Goal: Contribute content: Contribute content

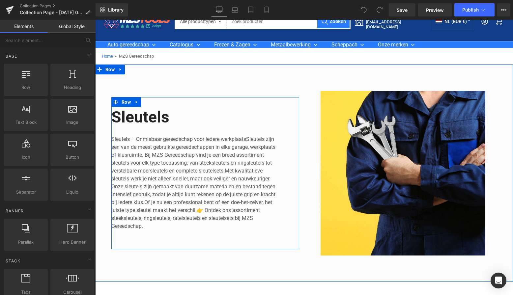
scroll to position [19, 0]
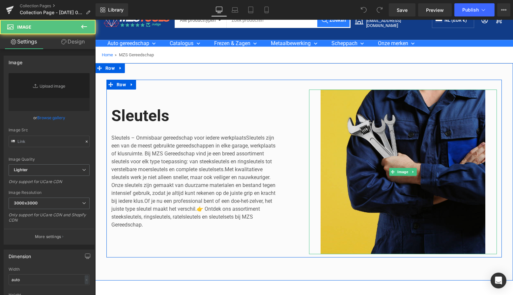
click at [395, 129] on img at bounding box center [403, 172] width 188 height 165
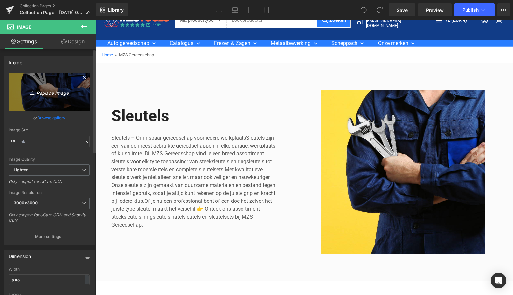
click at [54, 90] on icon "Replace Image" at bounding box center [49, 92] width 53 height 8
type input "C:\fakepath\Groen Modern Doe-het-zelf Instagram Stories (800 x 800 px)-8.png"
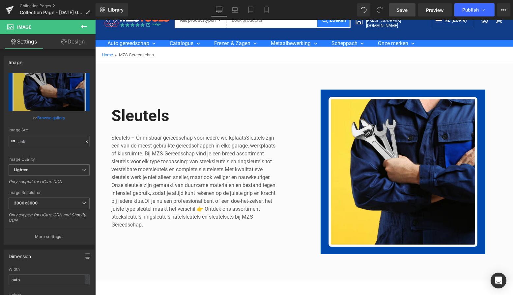
click at [406, 14] on link "Save" at bounding box center [402, 9] width 27 height 13
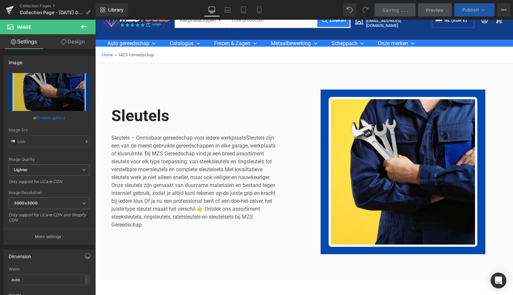
click at [471, 10] on span "Publish" at bounding box center [470, 9] width 16 height 5
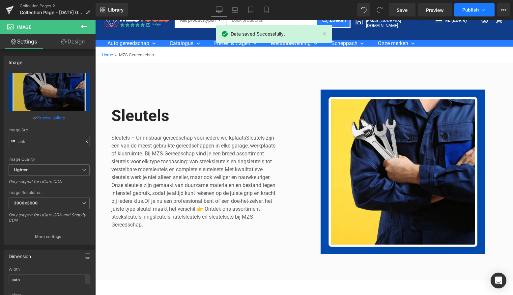
click at [473, 10] on span "Publish" at bounding box center [470, 9] width 16 height 5
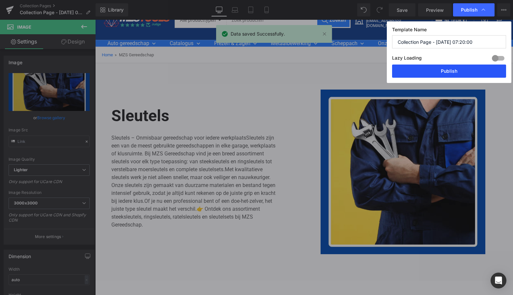
click at [436, 73] on button "Publish" at bounding box center [449, 71] width 114 height 13
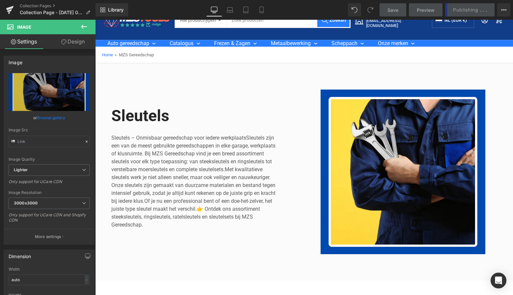
click at [464, 9] on div "Save Preview Publishing . . . Scheduled View Live Page View with current Templa…" at bounding box center [445, 9] width 136 height 13
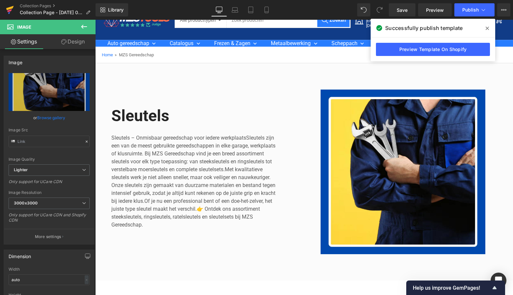
click at [13, 9] on icon at bounding box center [10, 10] width 8 height 16
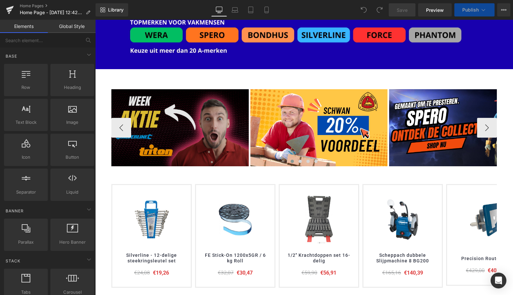
scroll to position [85, 0]
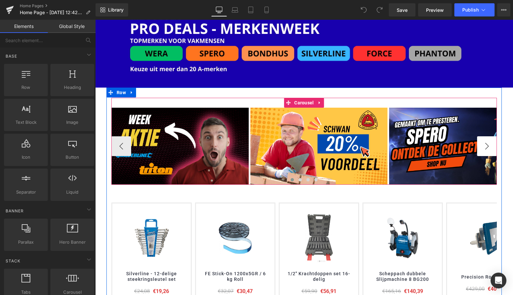
click at [486, 143] on button "›" at bounding box center [487, 146] width 20 height 20
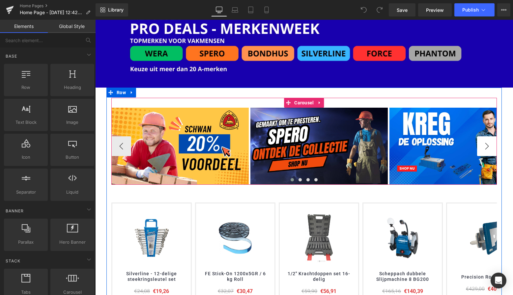
click at [486, 144] on button "›" at bounding box center [487, 146] width 20 height 20
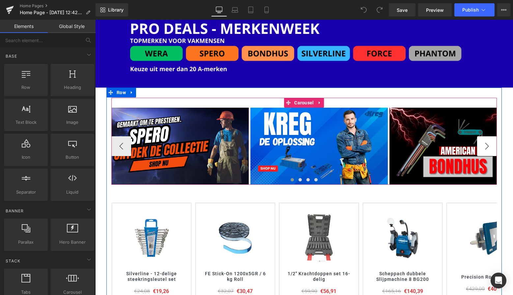
click at [486, 144] on button "›" at bounding box center [487, 146] width 20 height 20
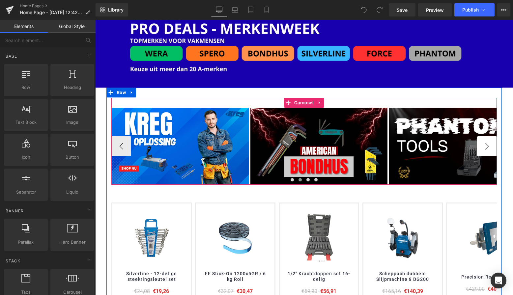
click at [486, 144] on button "›" at bounding box center [487, 146] width 20 height 20
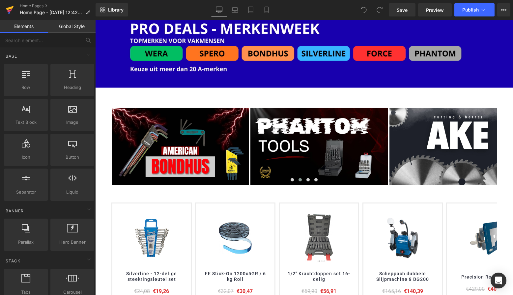
click at [10, 10] on icon at bounding box center [10, 10] width 8 height 16
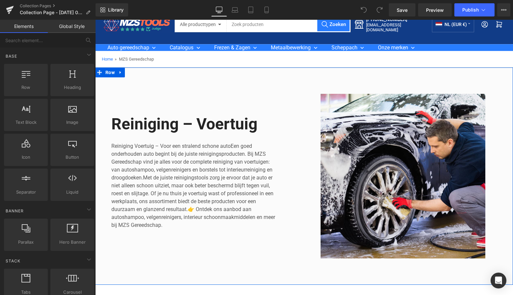
scroll to position [15, 0]
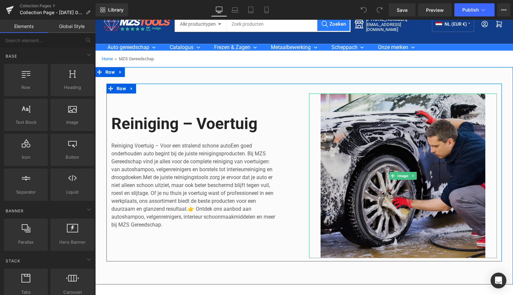
click at [411, 125] on img at bounding box center [403, 176] width 188 height 165
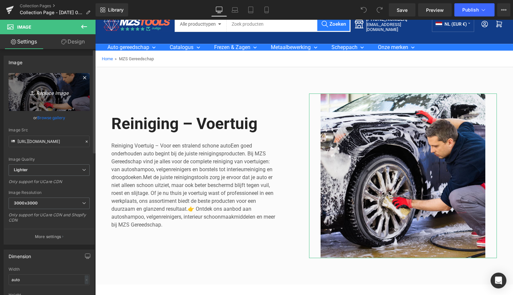
click at [48, 94] on icon "Replace Image" at bounding box center [49, 92] width 53 height 8
type input "C:\fakepath\Groen Modern Doe-het-zelf Instagram Stories (800 x 800 px)-8.png"
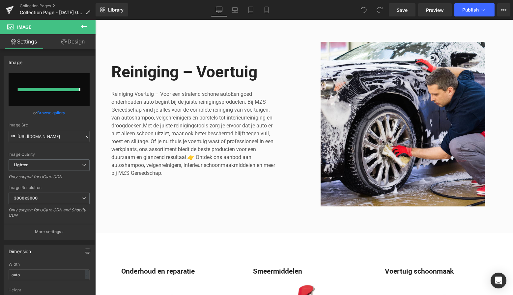
type input "https://ucarecdn.com/39f18600-4fc5-4c97-9be7-cabcb444cbca/-/format/auto/-/previ…"
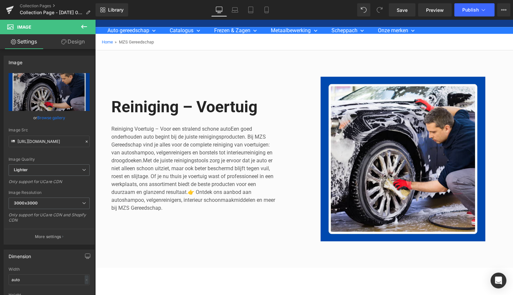
scroll to position [32, 0]
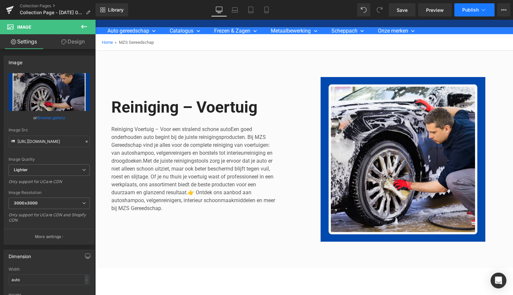
click at [469, 11] on span "Publish" at bounding box center [470, 9] width 16 height 5
click at [403, 10] on span "Save" at bounding box center [402, 10] width 11 height 7
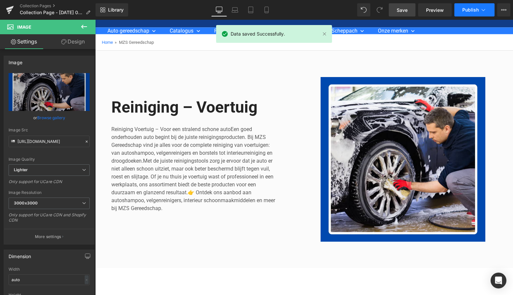
click at [475, 9] on span "Publish" at bounding box center [470, 9] width 16 height 5
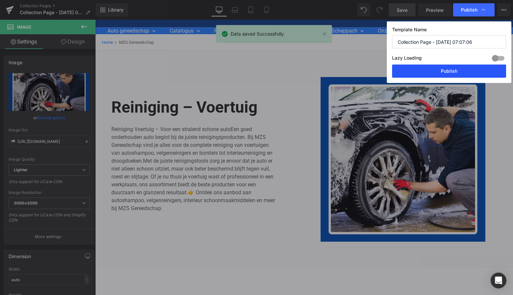
click at [453, 70] on button "Publish" at bounding box center [449, 71] width 114 height 13
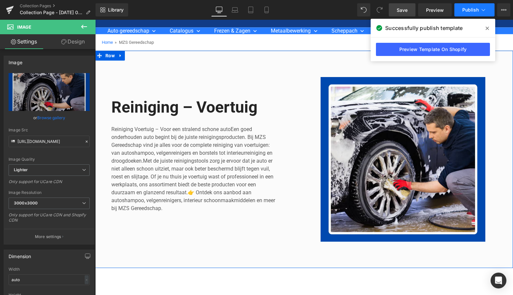
click at [475, 10] on span "Publish" at bounding box center [470, 9] width 16 height 5
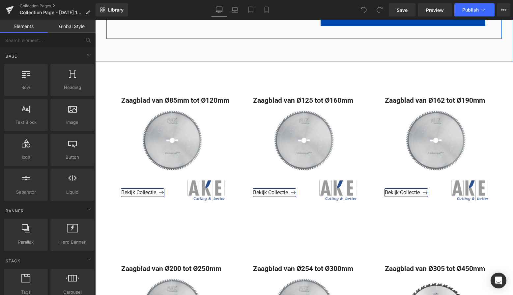
scroll to position [277, 0]
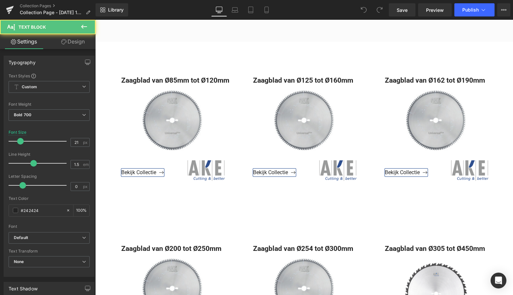
click at [193, 118] on div "Zaagblad van Ø85mm tot Ø120mm" at bounding box center [172, 121] width 122 height 93
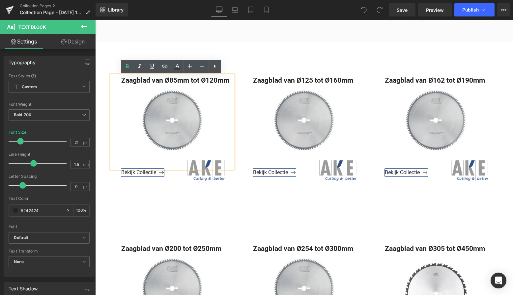
click at [193, 118] on div "Zaagblad van Ø85mm tot Ø120mm" at bounding box center [172, 121] width 122 height 93
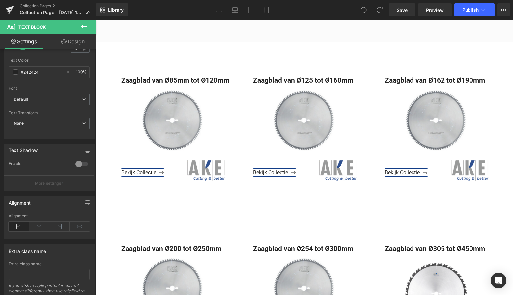
scroll to position [131, 0]
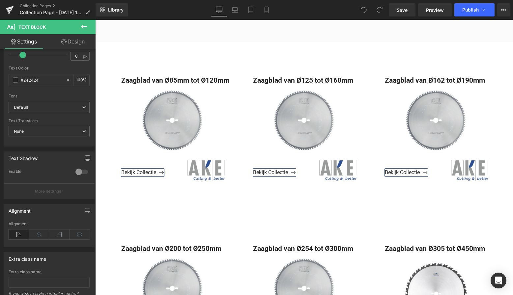
click at [171, 124] on div "Zaagblad van Ø85mm tot Ø120mm Text Block" at bounding box center [172, 121] width 122 height 93
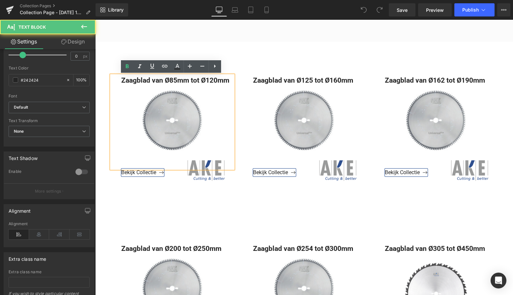
click at [171, 124] on div "Zaagblad van Ø85mm tot Ø120mm" at bounding box center [172, 121] width 122 height 93
click at [183, 127] on div "Zaagblad van Ø85mm tot Ø120mm" at bounding box center [172, 121] width 122 height 93
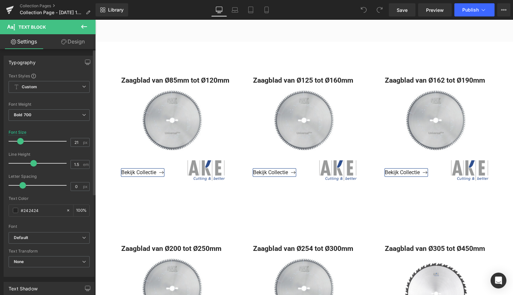
scroll to position [0, 0]
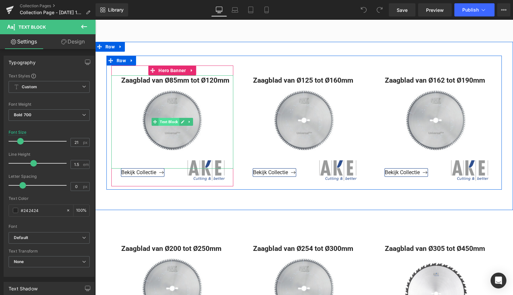
click at [171, 122] on span "Text Block" at bounding box center [169, 122] width 21 height 8
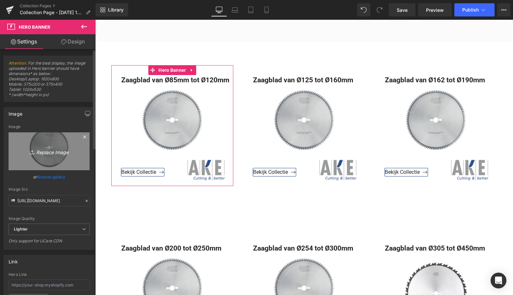
click at [50, 151] on icon "Replace Image" at bounding box center [49, 151] width 53 height 8
type input "C:\fakepath\Groen Modern Doe-het-zelf Instagram Stories (800 x 800 px)-8.png"
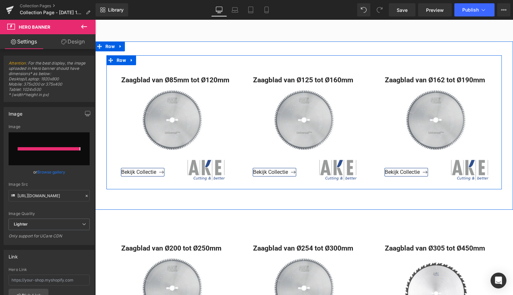
type input "https://ucarecdn.com/9fdcf74f-6bd1-45df-ad74-ec09e207d164/-/format/auto/-/previ…"
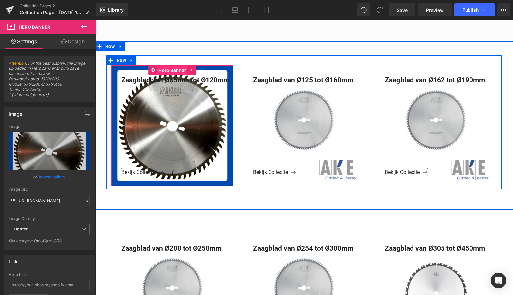
click at [177, 69] on span "Hero Banner" at bounding box center [172, 71] width 31 height 10
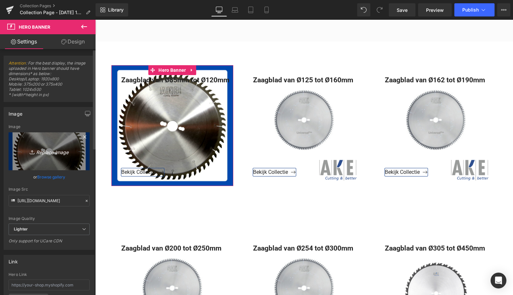
click at [45, 150] on icon "Replace Image" at bounding box center [49, 151] width 53 height 8
type input "C:\fakepath\Scherm­afbeelding 2025-10-08 om 15.52.55.png"
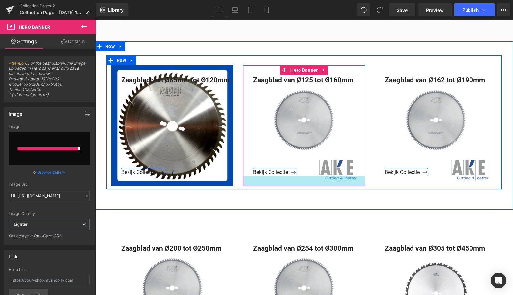
type input "https://ucarecdn.com/8d9d88bd-1c14-4cf3-ab73-d8c526010515/-/format/auto/-/previ…"
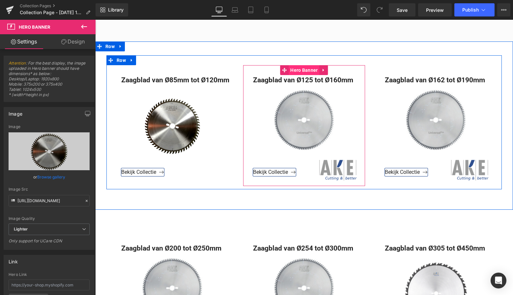
click at [308, 71] on span "Hero Banner" at bounding box center [304, 70] width 31 height 10
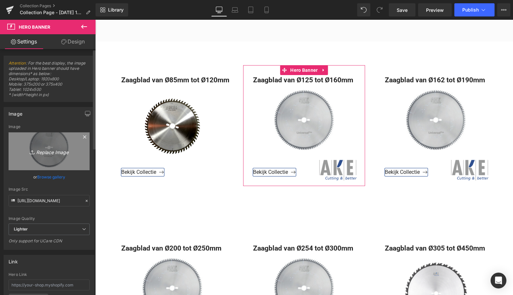
click at [59, 150] on icon "Replace Image" at bounding box center [49, 151] width 53 height 8
type input "C:\fakepath\Scherm­afbeelding 2025-10-08 om 15.52.55.png"
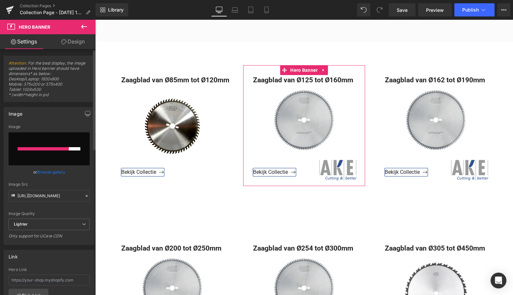
click at [52, 150] on div at bounding box center [43, 148] width 51 height 3
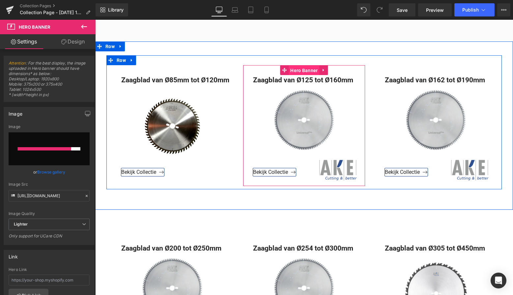
click at [306, 71] on span "Hero Banner" at bounding box center [304, 71] width 31 height 10
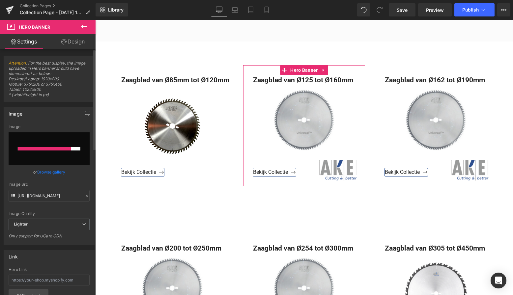
click at [56, 143] on input "file" at bounding box center [49, 148] width 81 height 33
type input "C:\fakepath\Scherm­afbeelding 2025-10-08 om 15.52.55.png"
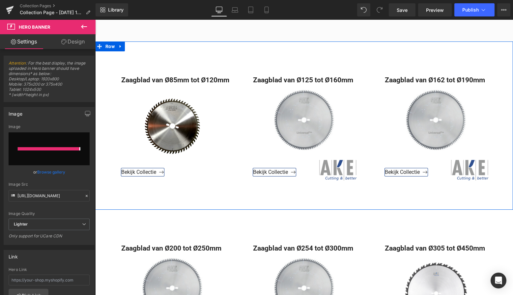
type input "https://ucarecdn.com/372aca0b-b5a6-44bd-b88f-272cc350a1d2/-/format/auto/-/previ…"
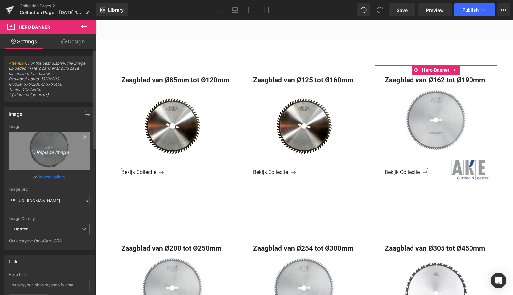
click at [49, 151] on icon "Replace Image" at bounding box center [49, 151] width 53 height 8
type input "C:\fakepath\Scherm­afbeelding 2025-10-08 om 15.52.55.png"
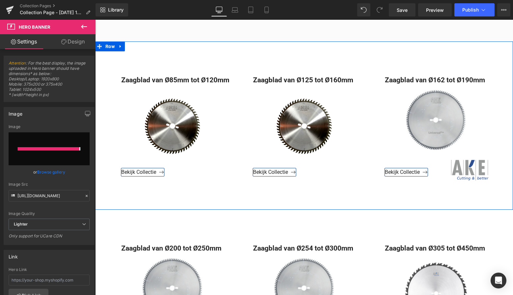
type input "https://ucarecdn.com/aacfc26b-06d3-4af8-8dcd-e1ed101aa70c/-/format/auto/-/previ…"
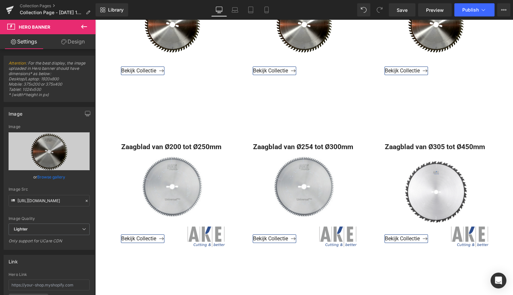
scroll to position [447, 0]
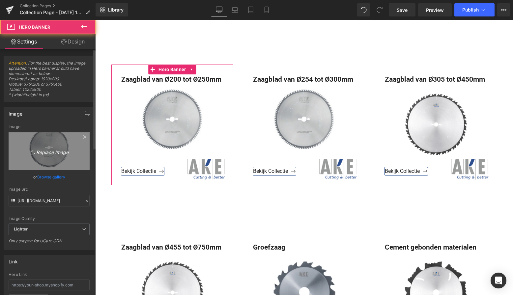
click at [53, 150] on icon "Replace Image" at bounding box center [49, 151] width 53 height 8
type input "C:\fakepath\Scherm­afbeelding 2025-10-08 om 15.52.55.png"
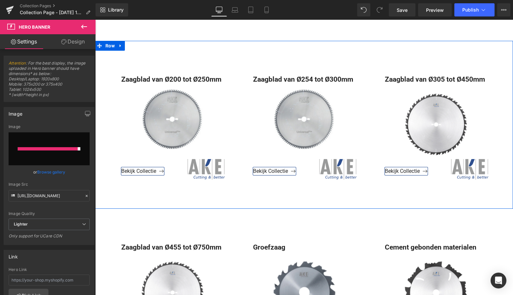
type input "https://ucarecdn.com/4f2dcd7d-059a-4e60-a1ee-8bc854cc3d90/-/format/auto/-/previ…"
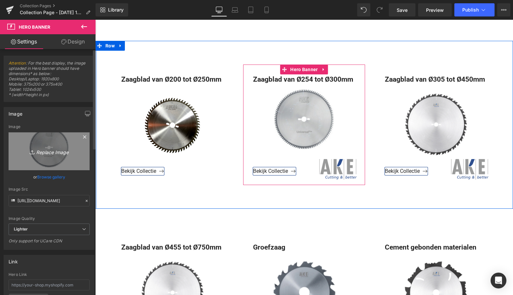
click at [47, 151] on icon "Replace Image" at bounding box center [49, 151] width 53 height 8
type input "C:\fakepath\Scherm­afbeelding 2025-10-08 om 15.52.55.png"
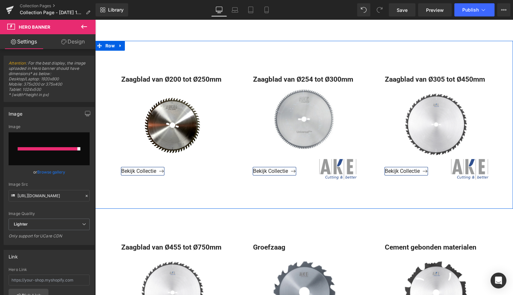
type input "https://ucarecdn.com/3670ede4-6547-4115-a34c-42883575b059/-/format/auto/-/previ…"
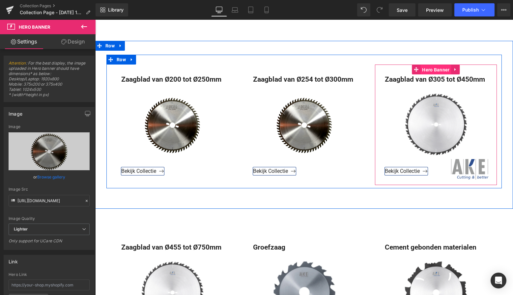
click at [438, 66] on span "Hero Banner" at bounding box center [436, 70] width 31 height 10
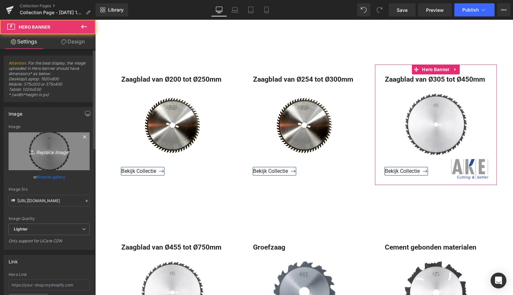
click at [53, 152] on icon "Replace Image" at bounding box center [49, 151] width 53 height 8
type input "C:\fakepath\Scherm­afbeelding 2025-10-08 om 15.52.55.png"
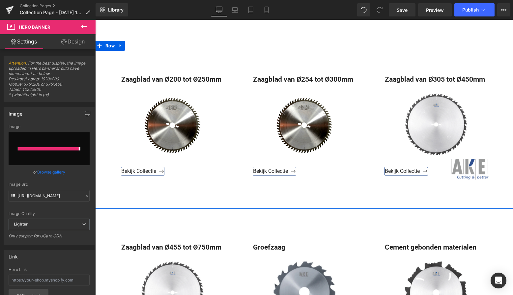
type input "https://ucarecdn.com/a14f9b0b-3af2-4fec-892b-6788deffc42d/-/format/auto/-/previ…"
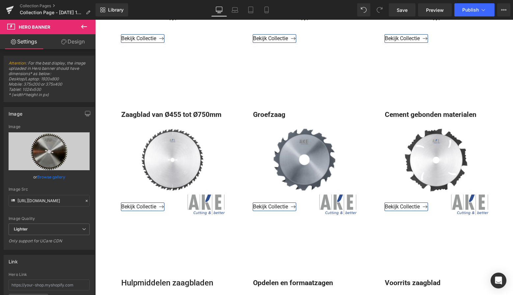
scroll to position [569, 0]
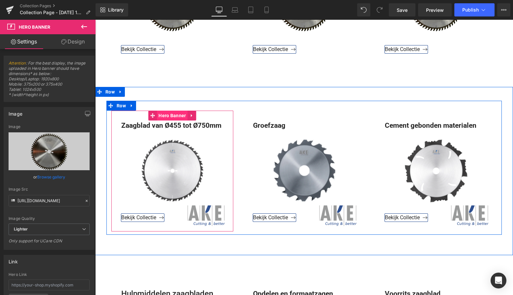
click at [173, 116] on span "Hero Banner" at bounding box center [172, 116] width 31 height 10
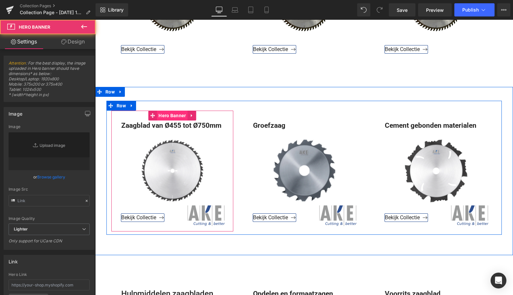
type input "https://ucarecdn.com/8995a6f3-977b-4e10-9db1-a16d007f09e4/-/format/auto/-/previ…"
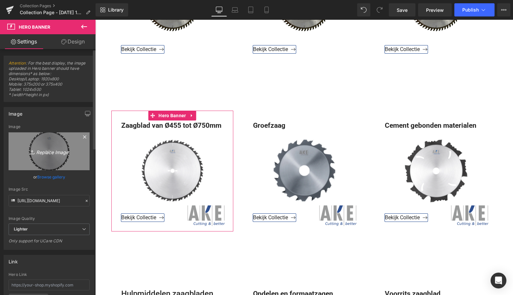
click at [50, 152] on icon "Replace Image" at bounding box center [49, 151] width 53 height 8
type input "C:\fakepath\Scherm­afbeelding 2025-10-08 om 15.52.55.png"
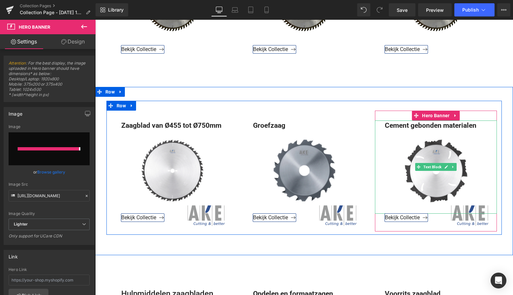
type input "https://ucarecdn.com/6d1909cb-d30e-4ba0-a129-2c3a98a6812e/-/format/auto/-/previ…"
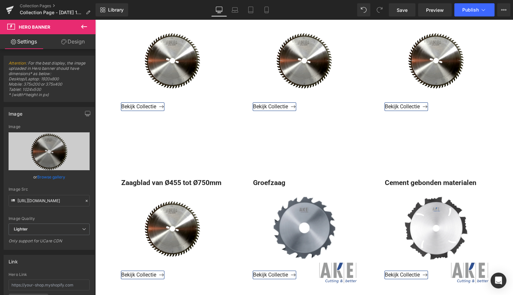
scroll to position [519, 0]
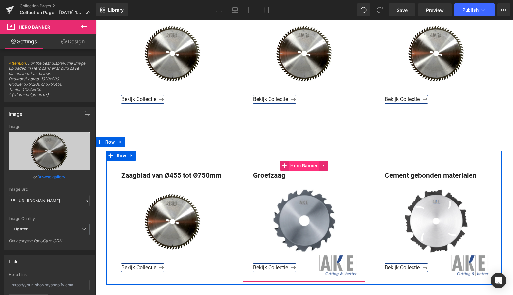
click at [303, 165] on span "Hero Banner" at bounding box center [304, 166] width 31 height 10
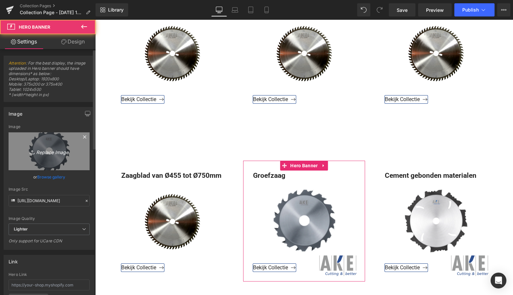
click at [58, 153] on icon "Replace Image" at bounding box center [49, 151] width 53 height 8
type input "C:\fakepath\ (180 x 60 px) (80 x 80 px) (800 x 800 px) (800 x 800 px).png"
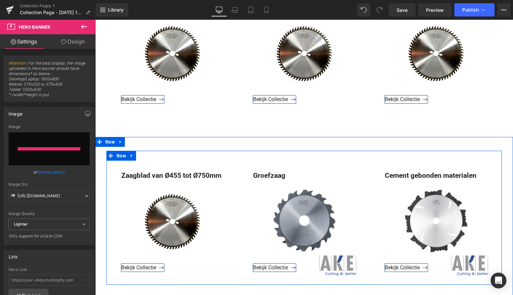
type input "https://ucarecdn.com/76f9a895-980c-43af-9eef-b1a5d9fea39c/-/format/auto/-/previ…"
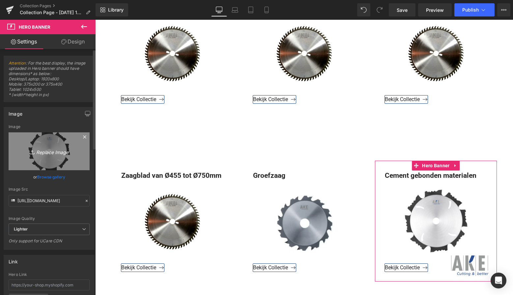
click at [51, 152] on icon "Replace Image" at bounding box center [49, 151] width 53 height 8
type input "C:\fakepath\ (180 x 60 px) (80 x 80 px) (800 x 800 px) (800 x 800 px).png"
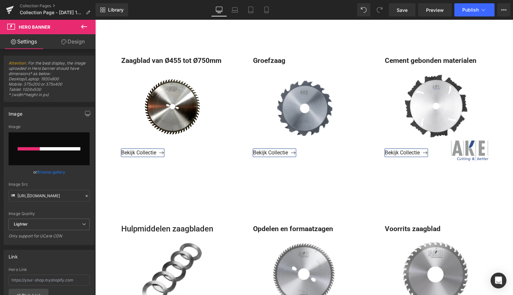
scroll to position [629, 0]
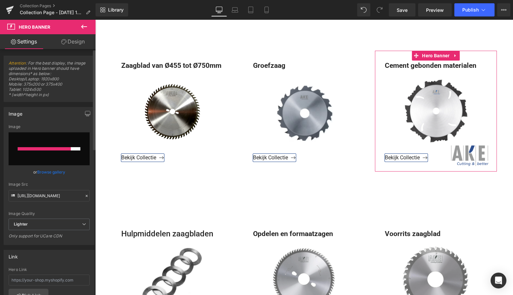
click at [48, 143] on input "file" at bounding box center [49, 148] width 81 height 33
type input "C:\fakepath\ (180 x 60 px) (80 x 80 px) (800 x 800 px) (800 x 800 px).png"
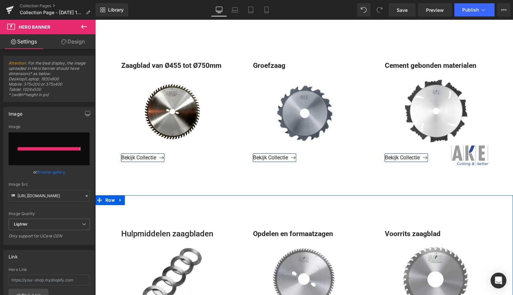
type input "https://ucarecdn.com/cd502847-6b57-43f1-9501-81083b55dd79/-/format/auto/-/previ…"
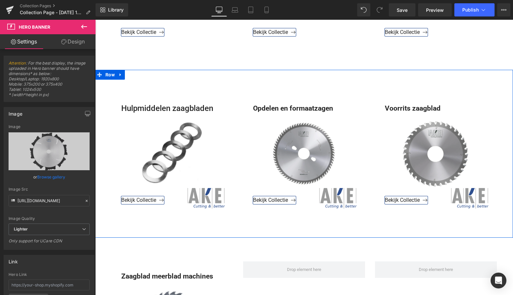
scroll to position [761, 0]
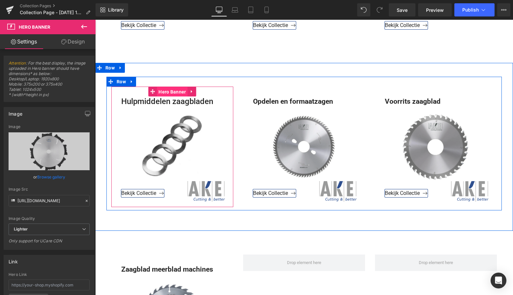
click at [178, 92] on span "Hero Banner" at bounding box center [172, 92] width 31 height 10
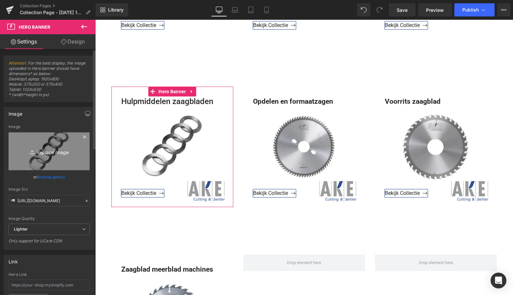
click at [50, 150] on icon "Replace Image" at bounding box center [49, 151] width 53 height 8
type input "C:\fakepath\ (180 x 60 px) (80 x 80 px) (800 x 800 px) (800 x 800 px)-2.png"
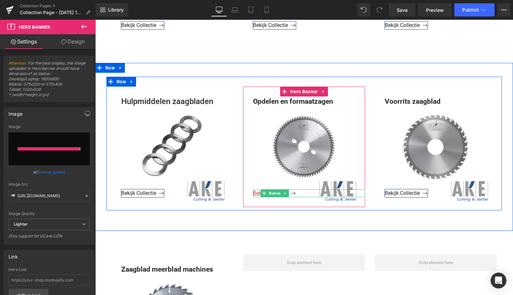
type input "https://ucarecdn.com/c44583c6-fa46-4ce2-b36e-fad59d72ca5f/-/format/auto/-/previ…"
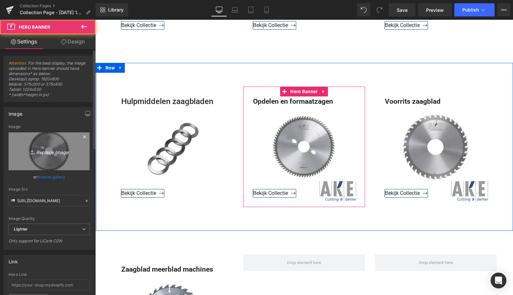
click at [50, 149] on icon "Replace Image" at bounding box center [49, 151] width 53 height 8
type input "C:\fakepath\ (180 x 60 px) (80 x 80 px) (800 x 800 px) (800 x 800 px)-2.png"
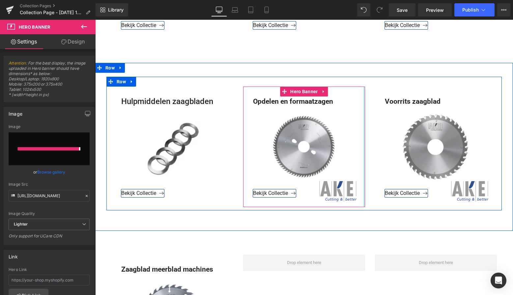
type input "https://ucarecdn.com/fe95c0c5-d067-4147-871c-7c8b64a7b7c7/-/format/auto/-/previ…"
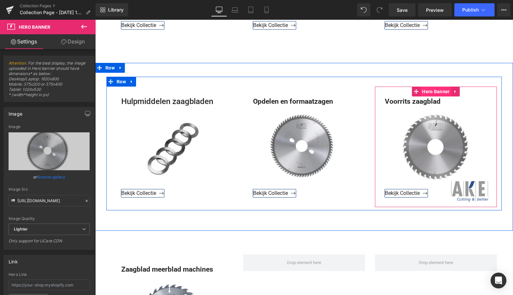
click at [437, 88] on span "Hero Banner" at bounding box center [436, 92] width 31 height 10
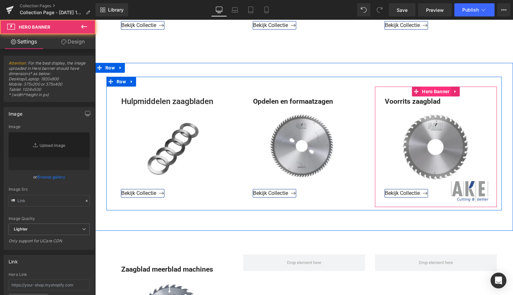
type input "https://ucarecdn.com/ae5219de-f65b-4aa0-a8f4-befbf2bb96ed/-/format/auto/-/previ…"
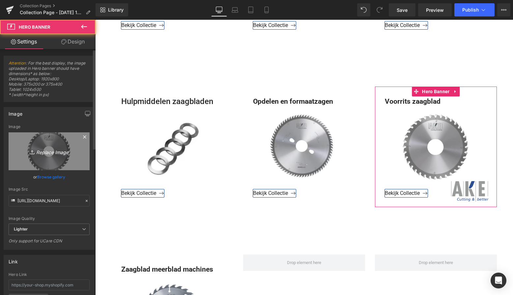
click at [56, 148] on icon "Replace Image" at bounding box center [49, 151] width 53 height 8
type input "C:\fakepath\ (180 x 60 px) (80 x 80 px) (800 x 800 px) (800 x 800 px)-2.png"
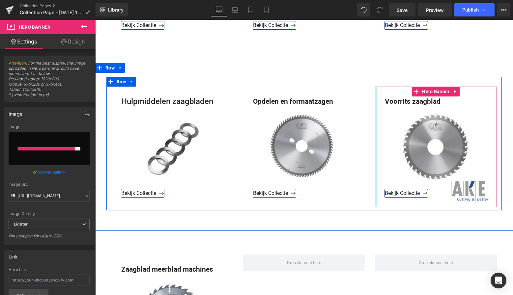
type input "https://ucarecdn.com/f46471a7-1453-4f04-8545-d11342dc0669/-/format/auto/-/previ…"
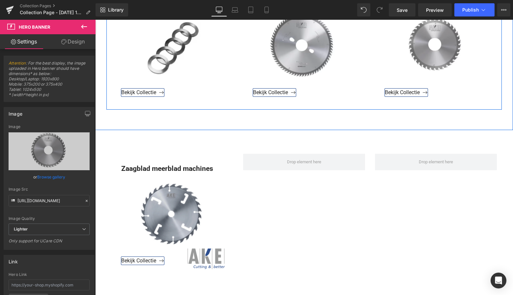
scroll to position [888, 0]
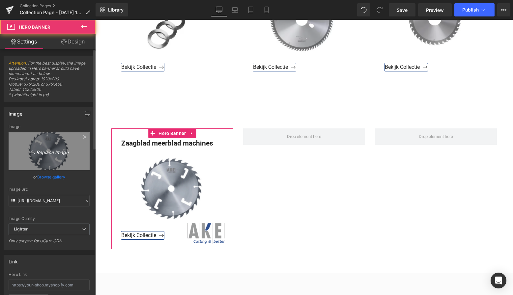
click at [50, 149] on icon "Replace Image" at bounding box center [49, 151] width 53 height 8
type input "C:\fakepath\ (180 x 60 px) (80 x 80 px) (800 x 800 px) (800 x 800 px)-2.png"
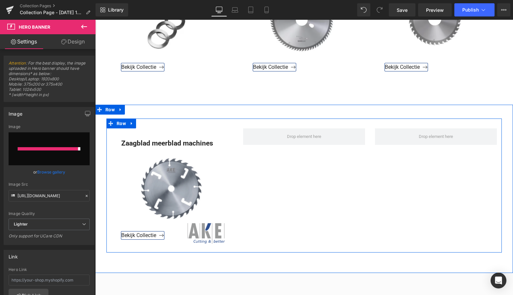
type input "https://ucarecdn.com/b1283df7-7cb4-4f07-9185-90e52947829b/-/format/auto/-/previ…"
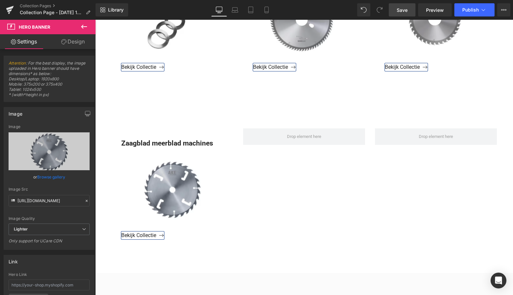
click at [404, 10] on span "Save" at bounding box center [402, 10] width 11 height 7
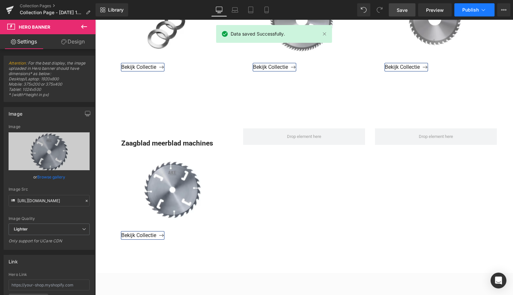
click at [476, 9] on span "Publish" at bounding box center [470, 9] width 16 height 5
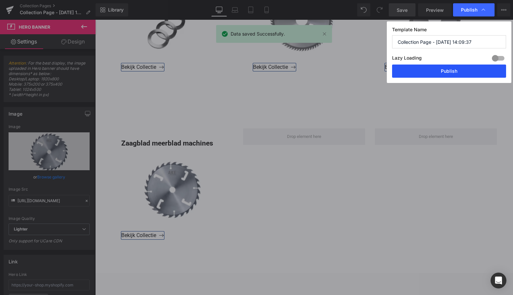
click at [451, 72] on button "Publish" at bounding box center [449, 71] width 114 height 13
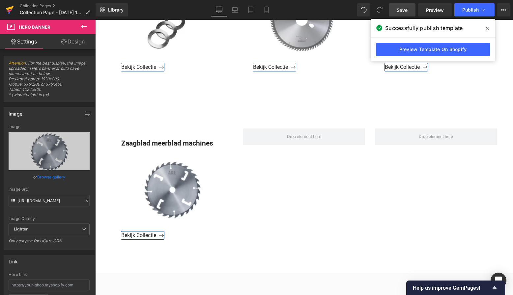
click at [12, 12] on icon at bounding box center [10, 10] width 8 height 16
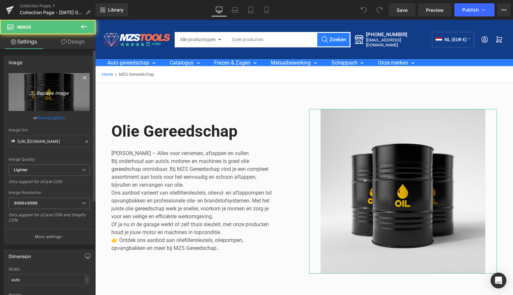
click at [49, 91] on icon "Replace Image" at bounding box center [49, 92] width 53 height 8
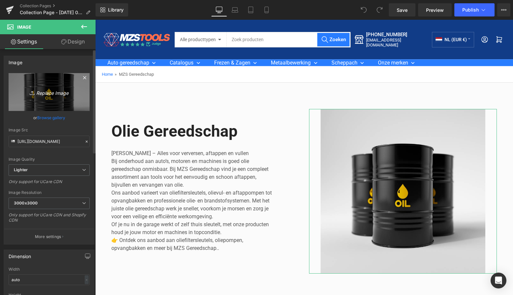
type input "C:\fakepath\Groen Modern Doe-het-zelf Instagram Stories (800 x 800 px)-8.png"
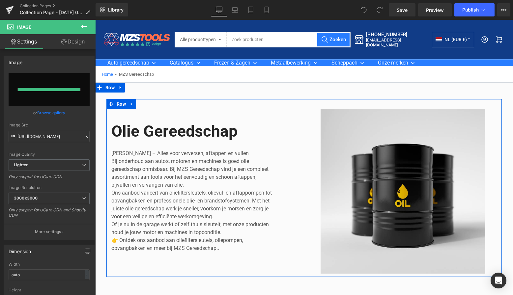
type input "[URL][DOMAIN_NAME]"
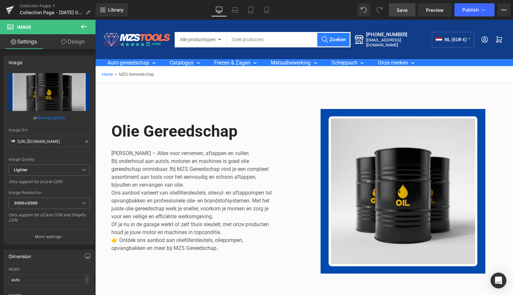
click at [404, 12] on span "Save" at bounding box center [402, 10] width 11 height 7
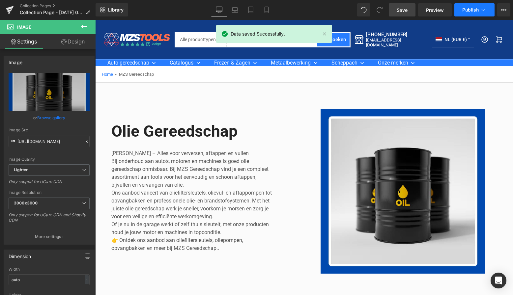
click at [483, 11] on icon at bounding box center [483, 10] width 7 height 7
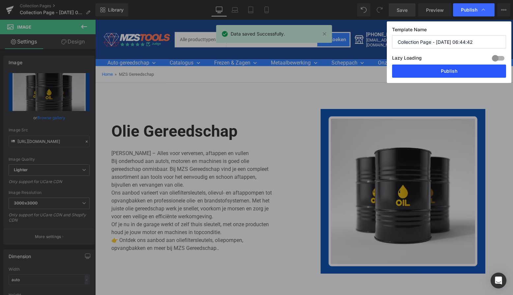
click at [455, 70] on button "Publish" at bounding box center [449, 71] width 114 height 13
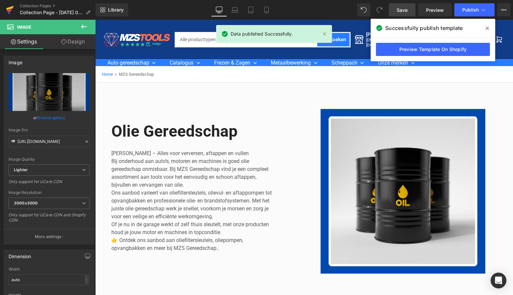
click at [8, 11] on icon at bounding box center [9, 10] width 5 height 3
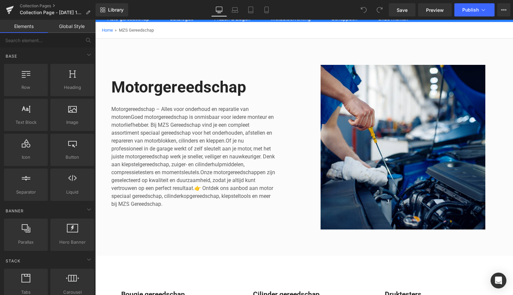
scroll to position [48, 0]
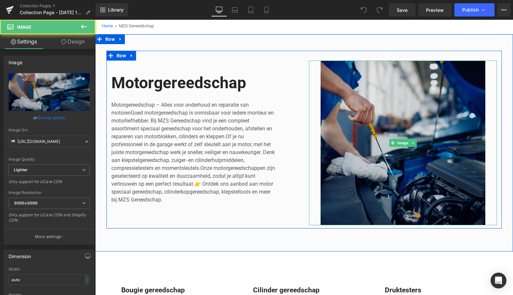
click at [424, 85] on img at bounding box center [403, 143] width 188 height 165
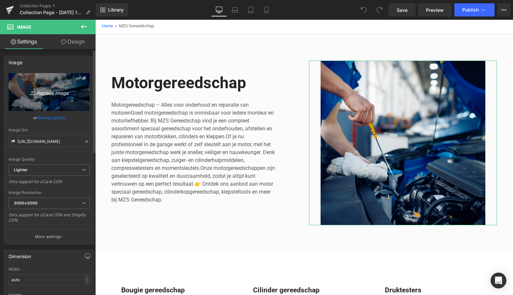
click at [54, 94] on icon "Replace Image" at bounding box center [49, 92] width 53 height 8
type input "C:\fakepath\Groen Modern Doe-het-zelf Instagram Stories (800 x 800 px)-8.png"
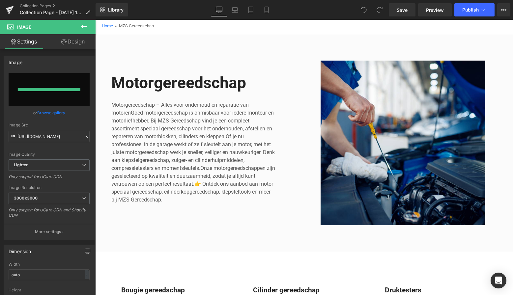
type input "https://ucarecdn.com/fc9e54d6-2759-4540-893f-c00fc4a12f44/-/format/auto/-/previ…"
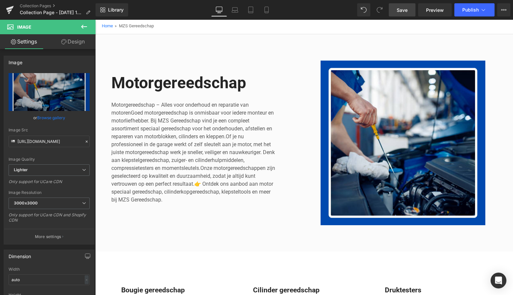
click at [403, 11] on span "Save" at bounding box center [402, 10] width 11 height 7
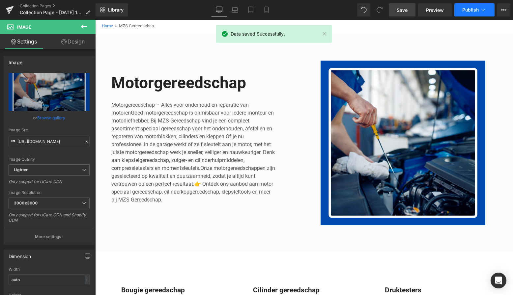
click at [474, 9] on span "Publish" at bounding box center [470, 9] width 16 height 5
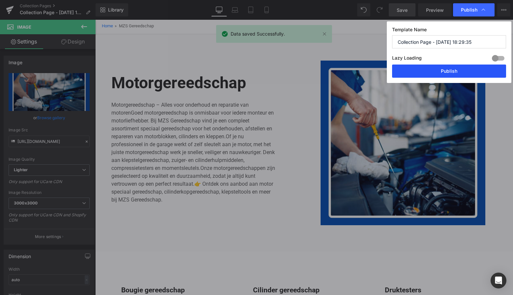
click at [466, 75] on button "Publish" at bounding box center [449, 71] width 114 height 13
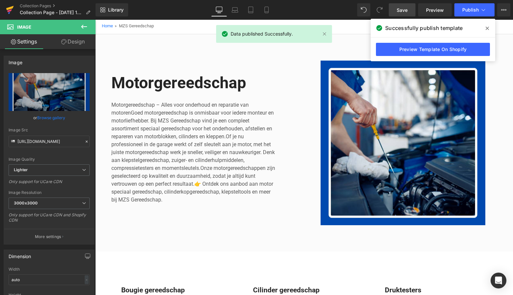
click at [12, 9] on icon at bounding box center [10, 10] width 8 height 16
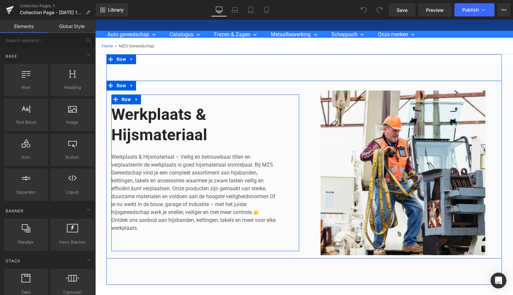
scroll to position [29, 0]
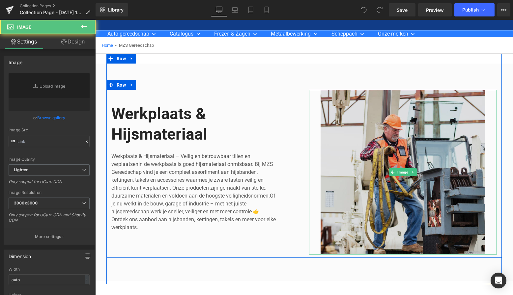
drag, startPoint x: 383, startPoint y: 111, endPoint x: 339, endPoint y: 117, distance: 44.0
click at [383, 111] on img at bounding box center [403, 172] width 188 height 165
type input "[URL][DOMAIN_NAME]"
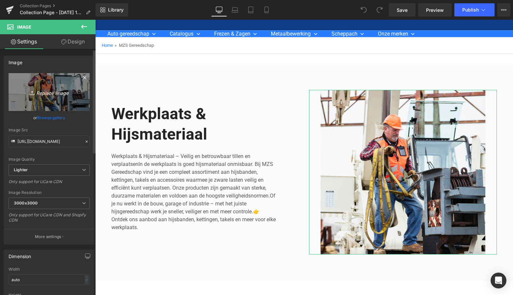
click at [51, 95] on icon "Replace Image" at bounding box center [49, 92] width 53 height 8
type input "C:\fakepath\Groen Modern Doe-het-zelf Instagram Stories (800 x 800 px)-8.png"
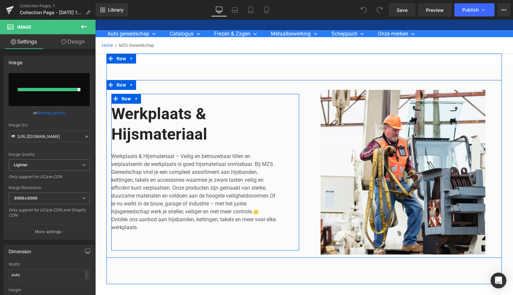
type input "[URL][DOMAIN_NAME]"
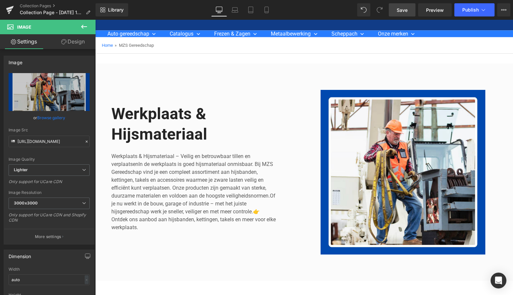
click at [395, 8] on link "Save" at bounding box center [402, 9] width 27 height 13
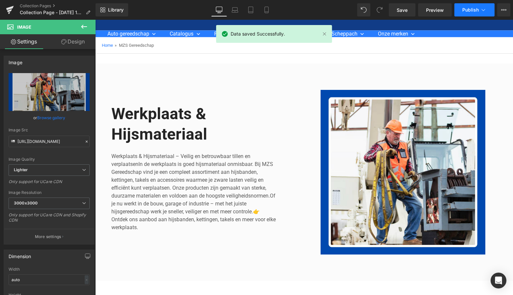
click at [472, 10] on span "Publish" at bounding box center [470, 9] width 16 height 5
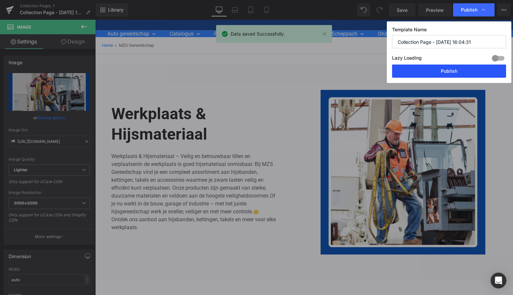
click at [449, 73] on button "Publish" at bounding box center [449, 71] width 114 height 13
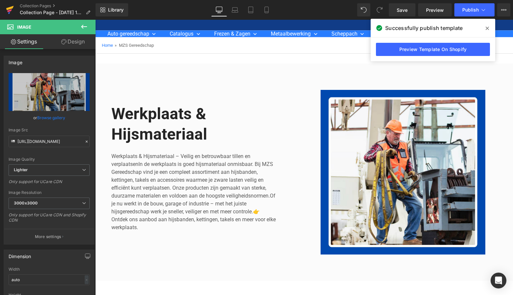
click at [13, 8] on icon at bounding box center [10, 10] width 8 height 16
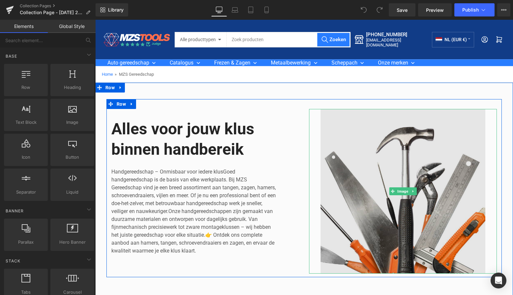
click at [371, 155] on img at bounding box center [403, 191] width 188 height 165
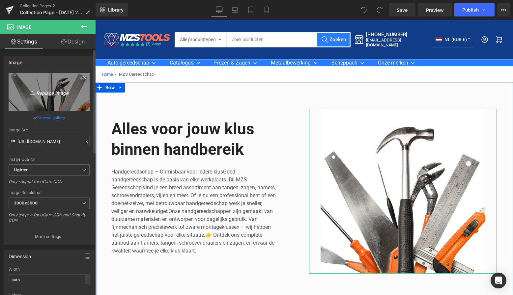
click at [49, 92] on icon "Replace Image" at bounding box center [49, 92] width 53 height 8
type input "C:\fakepath\Groen Modern Doe-het-zelf Instagram Stories (800 x 800 px)-8.png"
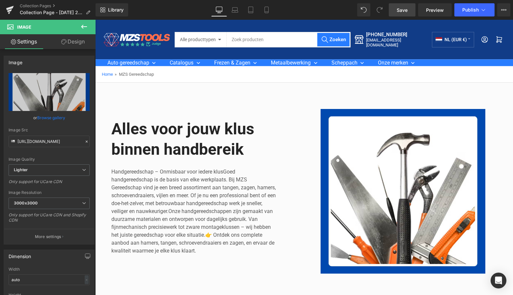
click at [404, 13] on span "Save" at bounding box center [402, 10] width 11 height 7
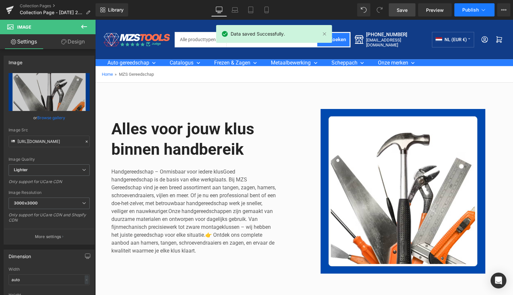
click at [478, 10] on span "Publish" at bounding box center [470, 9] width 16 height 5
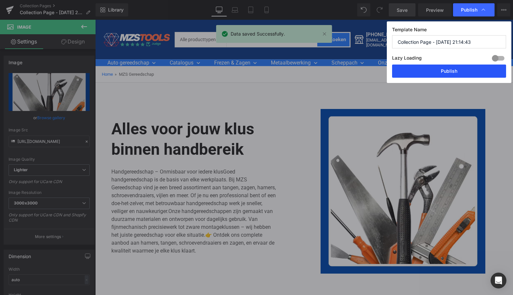
click at [452, 75] on button "Publish" at bounding box center [449, 71] width 114 height 13
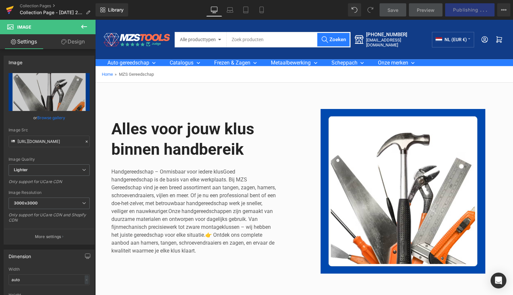
click at [9, 10] on icon at bounding box center [9, 10] width 5 height 3
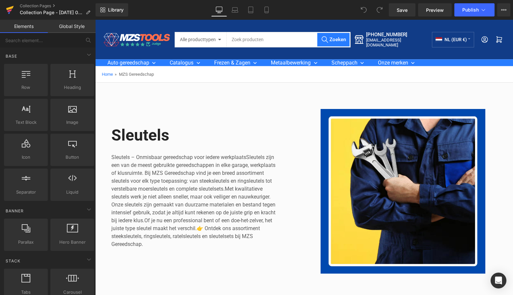
click at [11, 9] on icon at bounding box center [10, 8] width 8 height 4
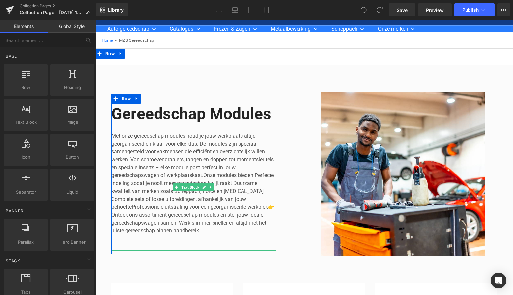
scroll to position [35, 0]
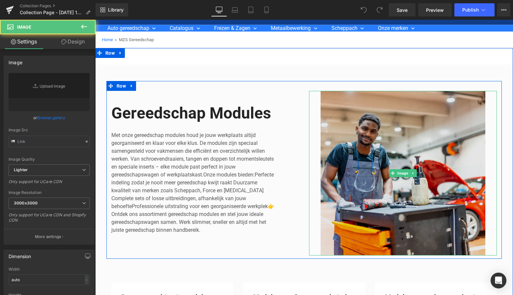
drag, startPoint x: 380, startPoint y: 126, endPoint x: 359, endPoint y: 129, distance: 21.7
click at [380, 125] on img at bounding box center [403, 173] width 188 height 165
type input "https://ucarecdn.com/a04bb763-9275-4cc7-91c1-3a0d3d225bdd/-/format/auto/-/previ…"
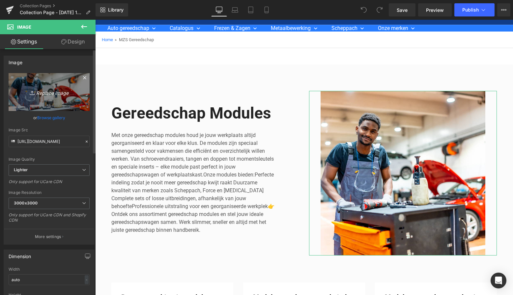
click at [51, 95] on icon "Replace Image" at bounding box center [49, 92] width 53 height 8
type input "C:\fakepath\Groen Modern Doe-het-zelf Instagram Stories (800 x 800 px)-8.png"
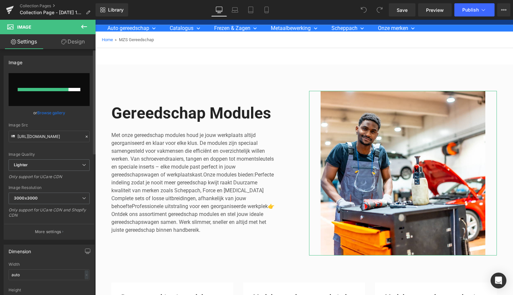
click at [61, 83] on input "file" at bounding box center [49, 89] width 81 height 33
type input "C:\fakepath\Groen Modern Doe-het-zelf Instagram Stories (800 x 800 px)-8.png"
click at [55, 79] on input "file" at bounding box center [49, 89] width 81 height 33
type input "C:\fakepath\Groen Modern Doe-het-zelf Instagram Stories (800 x 800 px)-8.png"
click at [49, 79] on input "file" at bounding box center [49, 89] width 81 height 33
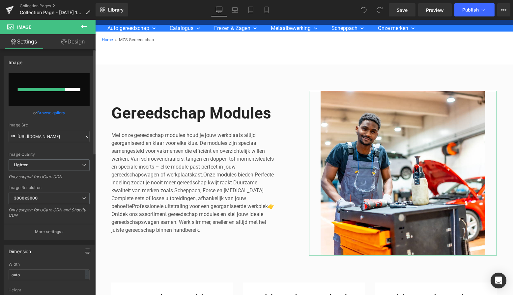
type input "C:\fakepath\Groen Modern Doe-het-zelf Instagram Stories (800 x 800 px)-8.png"
click at [59, 80] on input "file" at bounding box center [49, 89] width 81 height 33
type input "C:\fakepath\Groen Modern Doe-het-zelf Instagram Stories (800 x 800 px)-8.png"
click at [58, 86] on input "file" at bounding box center [49, 89] width 81 height 33
type input "C:\fakepath\Groen Modern Doe-het-zelf Instagram Stories (800 x 800 px)-8.png"
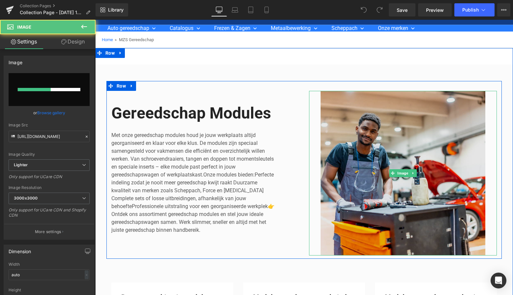
click at [388, 134] on img at bounding box center [403, 173] width 188 height 165
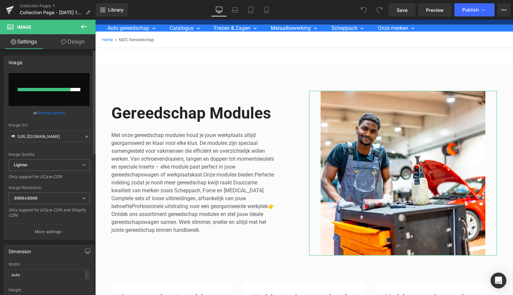
click at [51, 89] on div at bounding box center [44, 89] width 53 height 3
click at [48, 88] on div at bounding box center [44, 89] width 53 height 3
click at [52, 84] on input "file" at bounding box center [49, 89] width 81 height 33
type input "C:\fakepath\Groen Modern Doe-het-zelf Instagram Stories (800 x 800 px)-8.png"
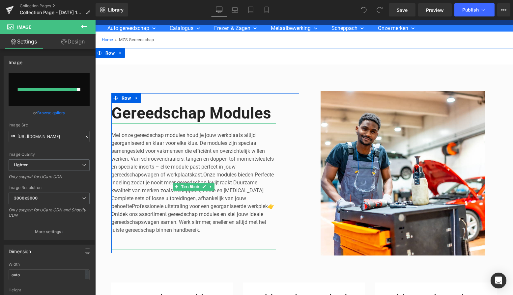
type input "https://ucarecdn.com/ea16ad56-6849-4ba2-931b-313b3f89b6f7/-/format/auto/-/previ…"
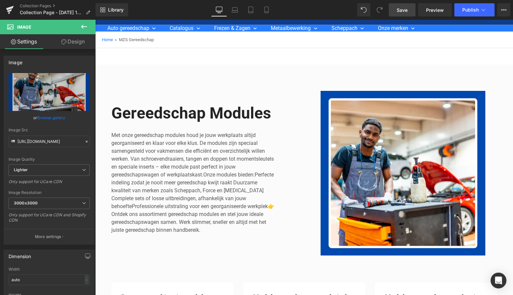
click at [407, 11] on span "Save" at bounding box center [402, 10] width 11 height 7
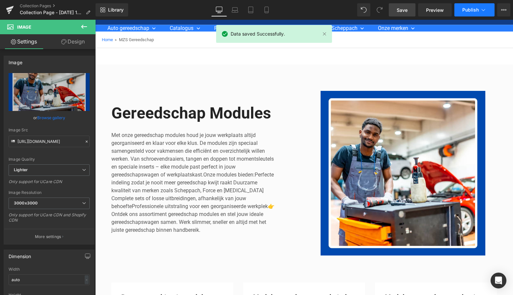
click at [473, 10] on span "Publish" at bounding box center [470, 9] width 16 height 5
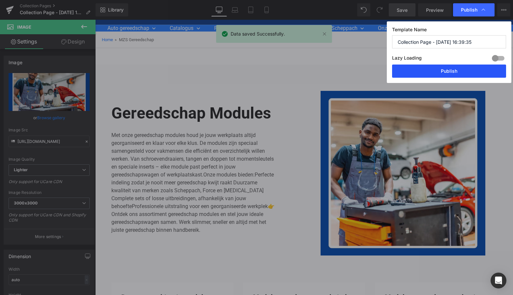
click at [451, 69] on button "Publish" at bounding box center [449, 71] width 114 height 13
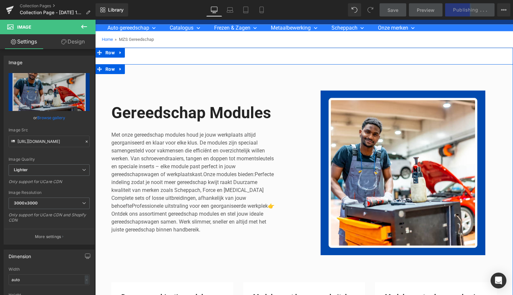
scroll to position [36, 0]
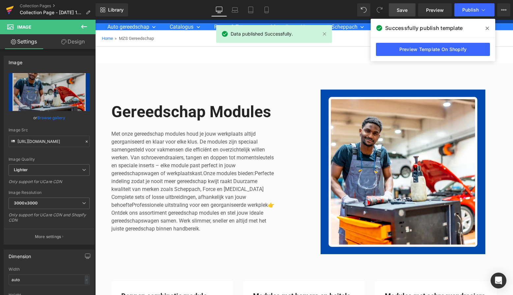
click at [9, 9] on icon at bounding box center [10, 10] width 8 height 16
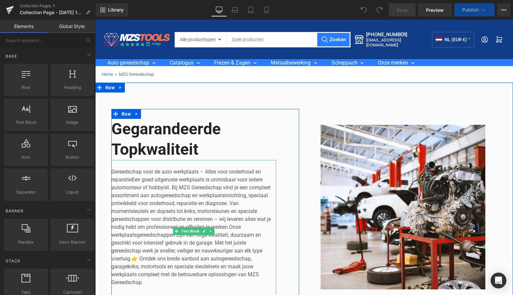
scroll to position [27, 0]
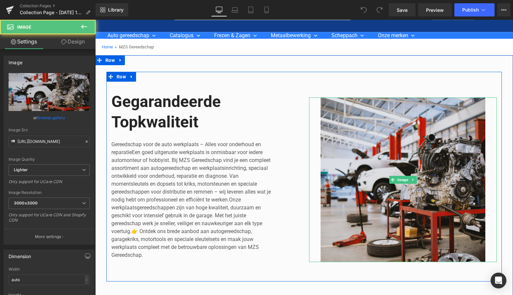
click at [380, 113] on img at bounding box center [403, 180] width 188 height 165
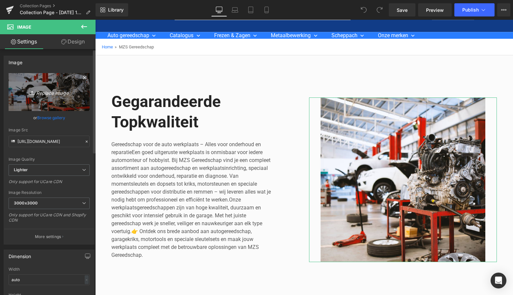
click at [53, 95] on icon "Replace Image" at bounding box center [49, 92] width 53 height 8
type input "C:\fakepath\Groen Modern Doe-het-zelf Instagram Stories (800 x 800 px)-8.png"
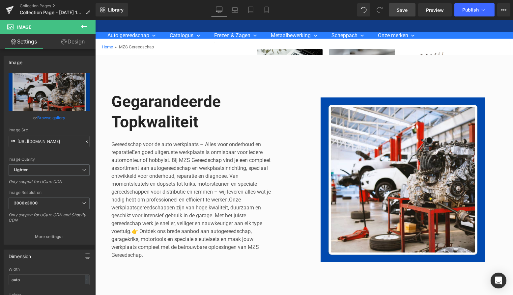
click at [404, 9] on span "Save" at bounding box center [402, 10] width 11 height 7
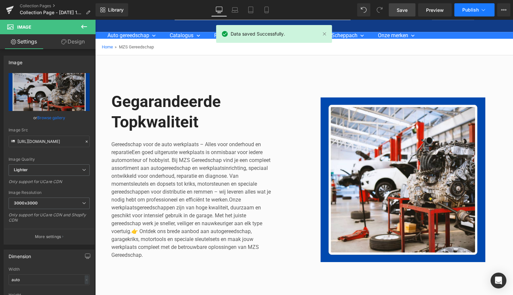
click at [474, 10] on span "Publish" at bounding box center [470, 9] width 16 height 5
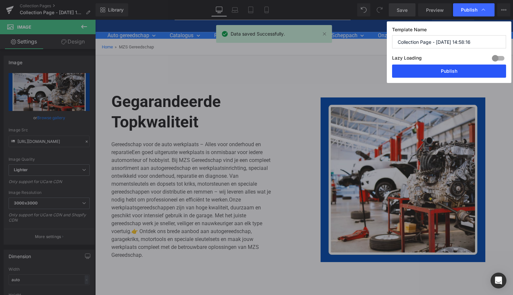
click at [462, 69] on button "Publish" at bounding box center [449, 71] width 114 height 13
